Goal: Find specific page/section: Find specific page/section

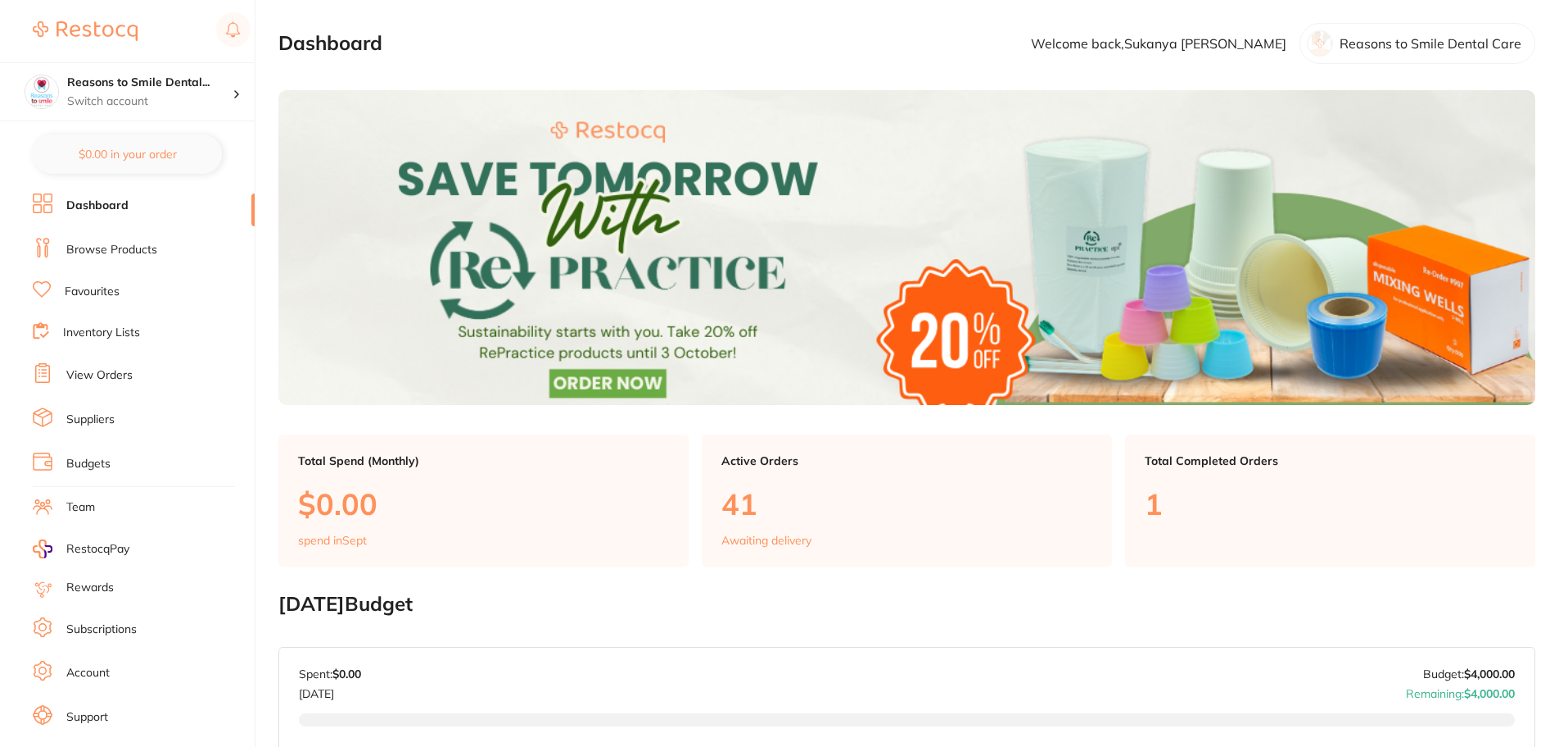
click at [82, 259] on li "Browse Products" at bounding box center [143, 250] width 222 height 25
click at [118, 244] on link "Browse Products" at bounding box center [112, 250] width 91 height 17
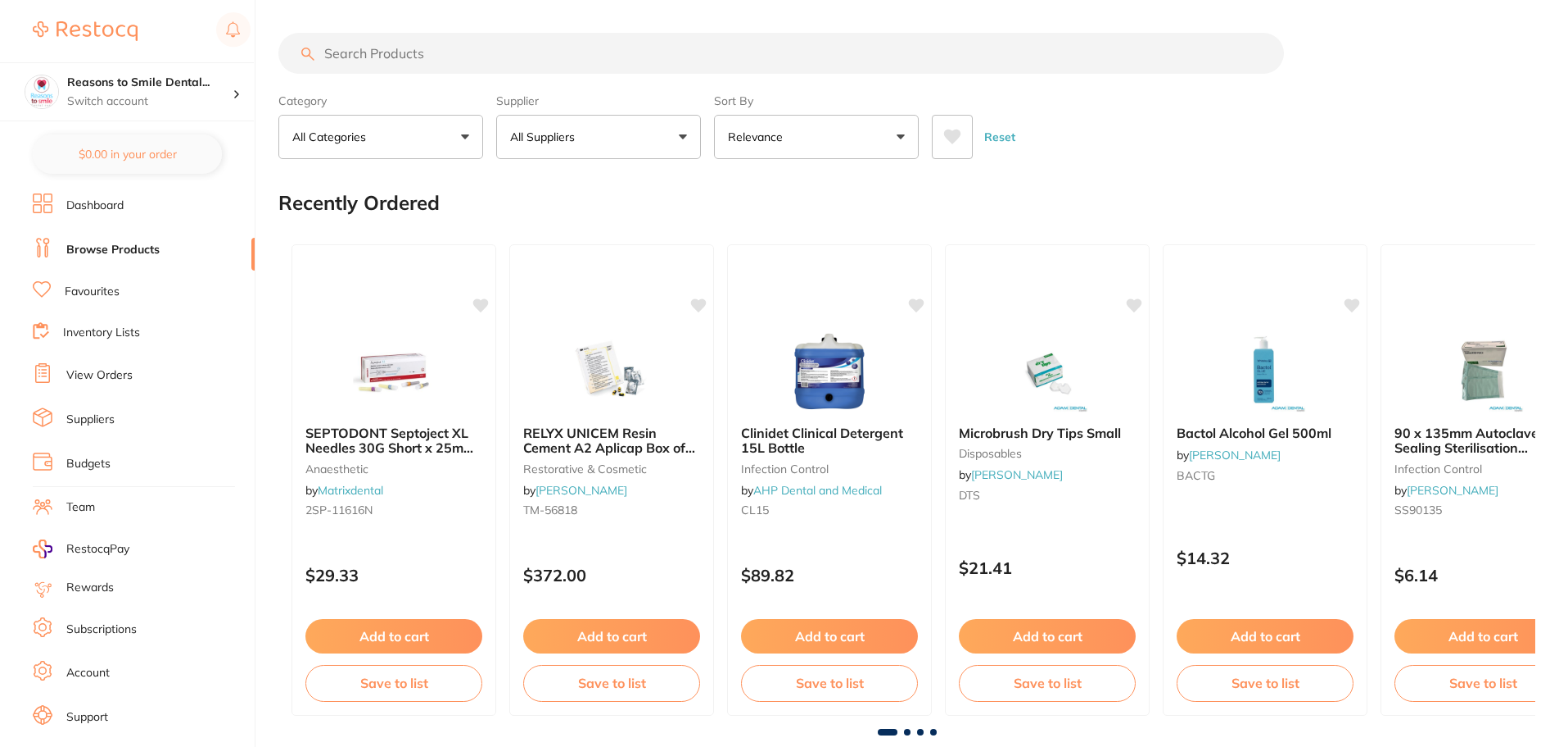
drag, startPoint x: 521, startPoint y: 63, endPoint x: 511, endPoint y: 57, distance: 11.7
click at [520, 63] on input "search" at bounding box center [781, 53] width 1006 height 41
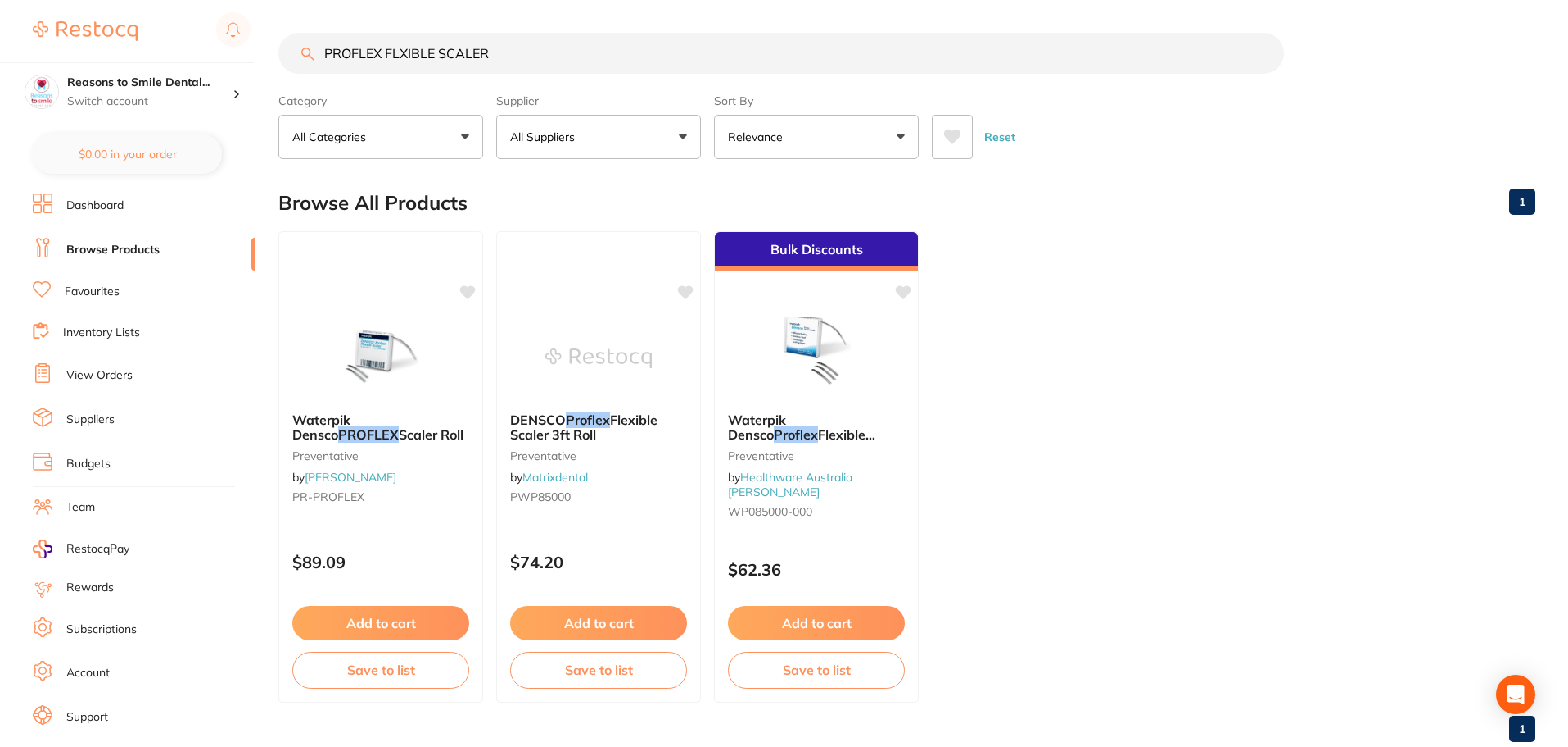
type input "PROFLEX FLXIBLE SCALER"
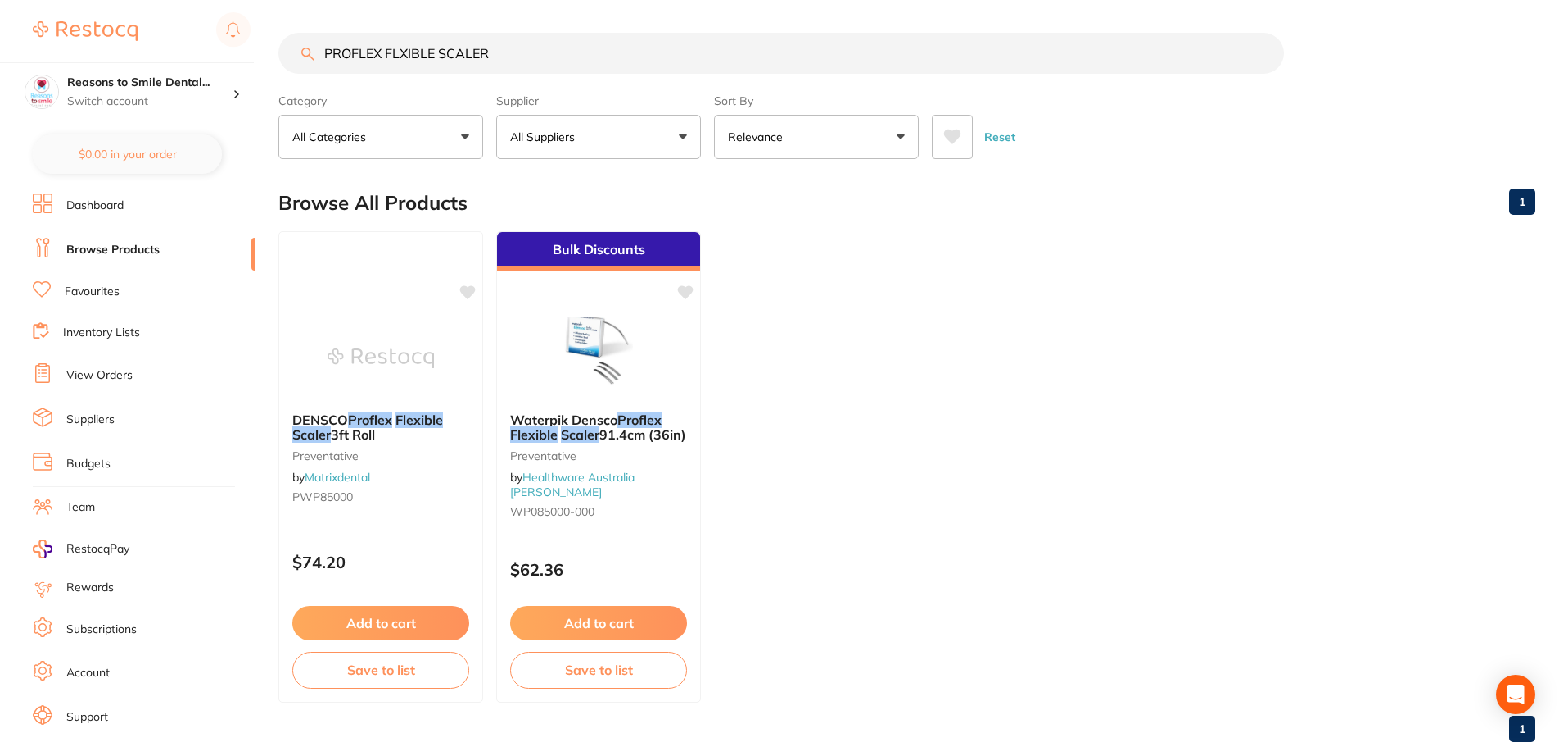
click at [1025, 396] on ul "DENSCO Proflex Flexible Scaler 3ft Roll preventative by Matrixdental PWP85000 $…" at bounding box center [907, 467] width 1257 height 471
